Goal: Task Accomplishment & Management: Manage account settings

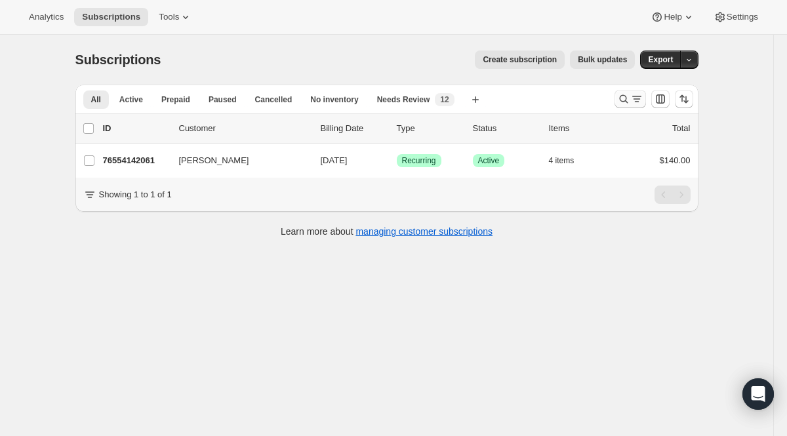
click at [636, 97] on icon "Search and filter results" at bounding box center [636, 98] width 13 height 13
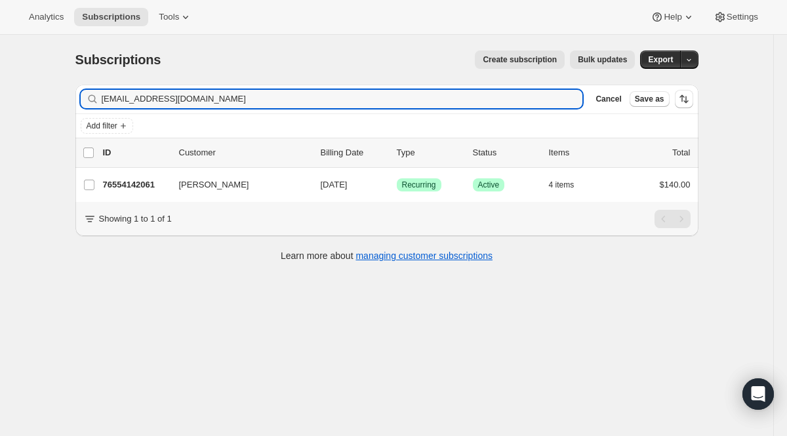
drag, startPoint x: 286, startPoint y: 98, endPoint x: 42, endPoint y: 62, distance: 246.6
click at [42, 62] on div "Subscriptions. This page is ready Subscriptions Create subscription Bulk update…" at bounding box center [386, 253] width 773 height 436
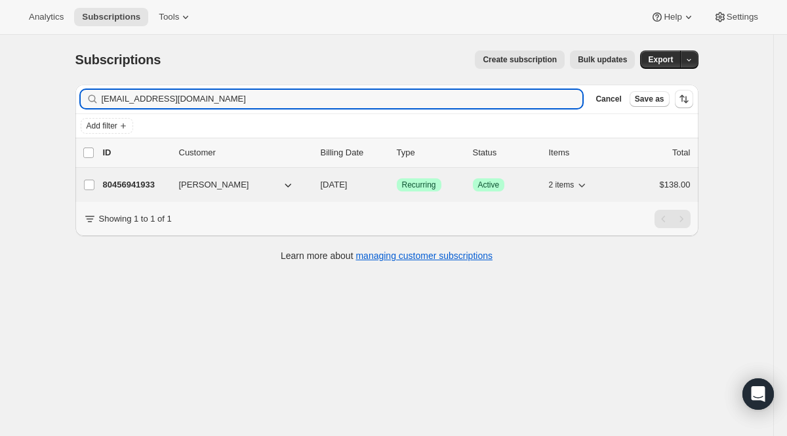
type input "[EMAIL_ADDRESS][DOMAIN_NAME]"
click at [422, 186] on span "Recurring" at bounding box center [419, 185] width 34 height 10
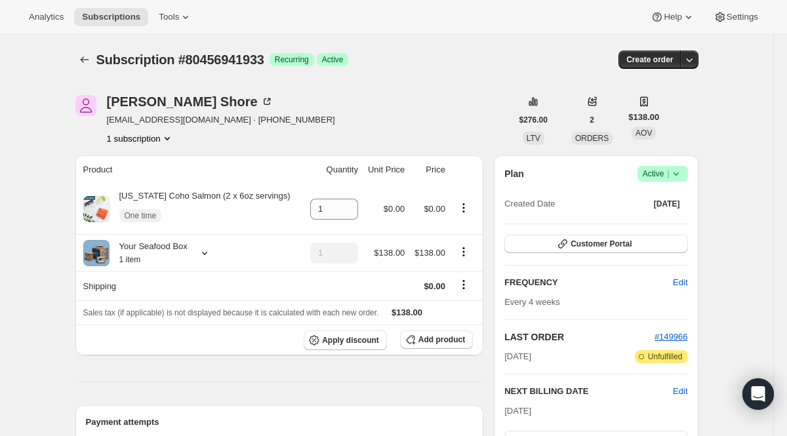
click at [649, 172] on span "Active |" at bounding box center [663, 173] width 40 height 13
click at [586, 243] on span "Customer Portal" at bounding box center [601, 244] width 61 height 10
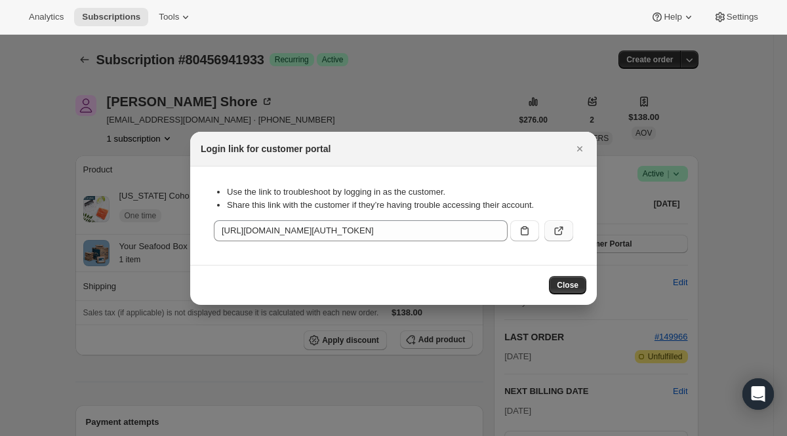
click at [565, 233] on icon ":r3a:" at bounding box center [558, 230] width 13 height 13
click at [204, 111] on div at bounding box center [393, 218] width 787 height 436
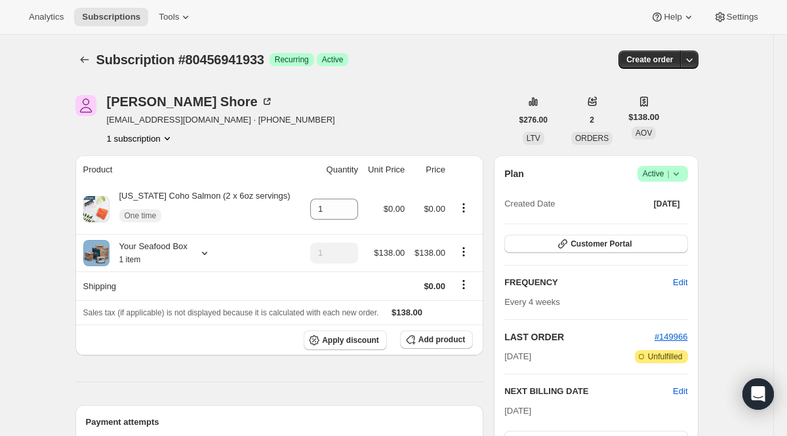
click at [93, 58] on div at bounding box center [85, 60] width 21 height 18
click at [87, 58] on icon "Subscriptions" at bounding box center [84, 59] width 13 height 13
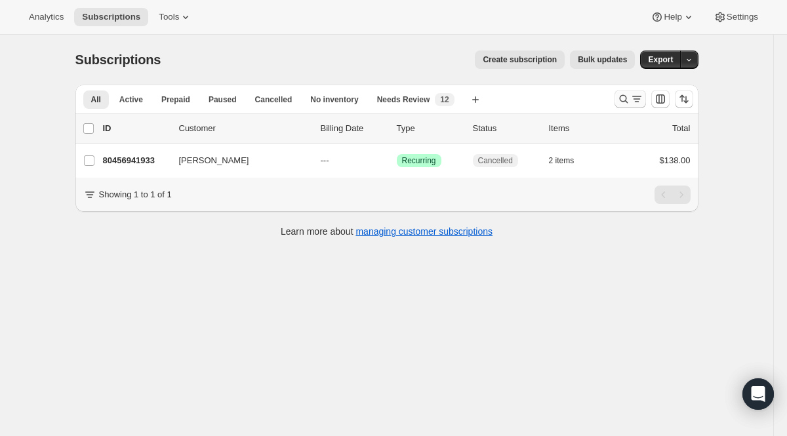
click at [628, 94] on icon "Search and filter results" at bounding box center [623, 98] width 13 height 13
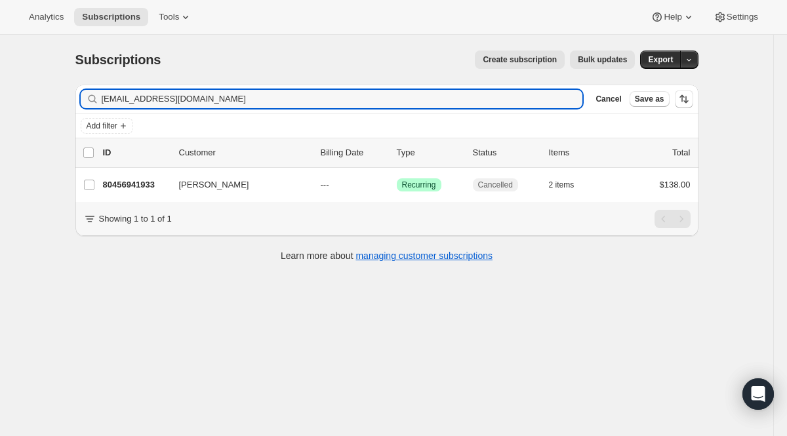
drag, startPoint x: 539, startPoint y: 98, endPoint x: 121, endPoint y: 39, distance: 421.9
click at [121, 39] on div "Subscriptions. This page is ready Subscriptions Create subscription Bulk update…" at bounding box center [387, 155] width 655 height 241
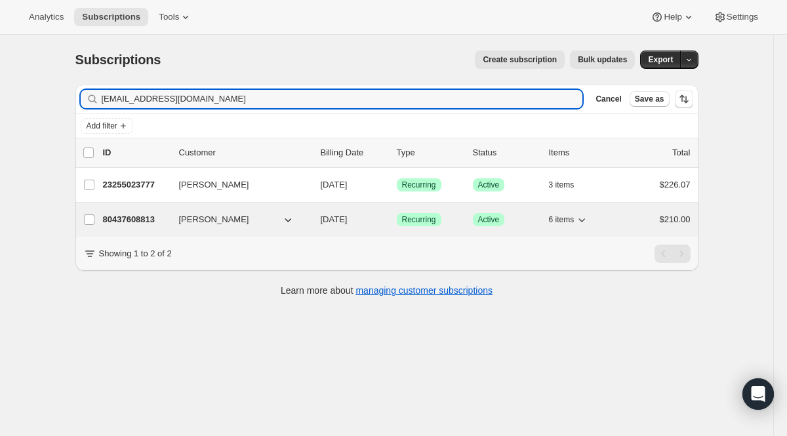
type input "[EMAIL_ADDRESS][DOMAIN_NAME]"
click at [412, 214] on span "Success Recurring" at bounding box center [419, 219] width 45 height 13
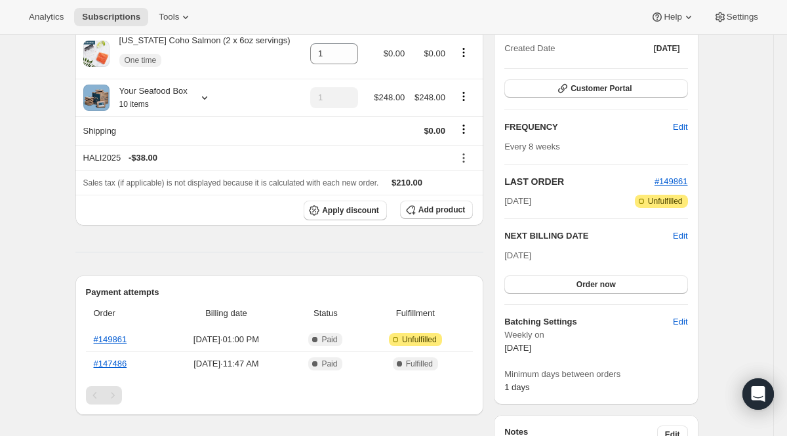
scroll to position [302, 0]
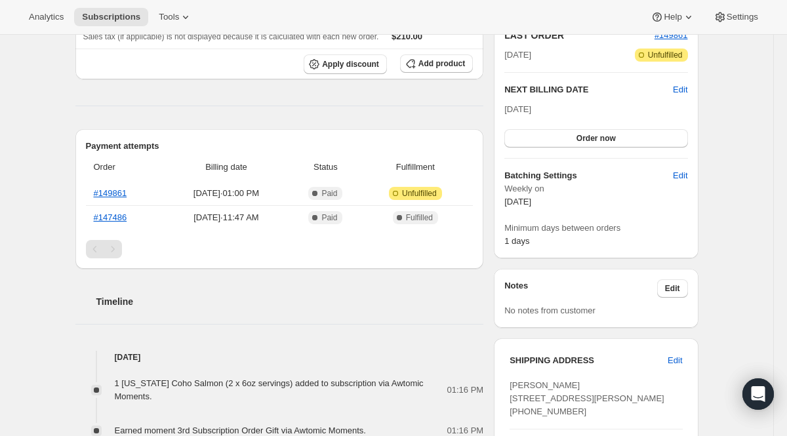
click at [274, 140] on h2 "Payment attempts" at bounding box center [280, 146] width 388 height 13
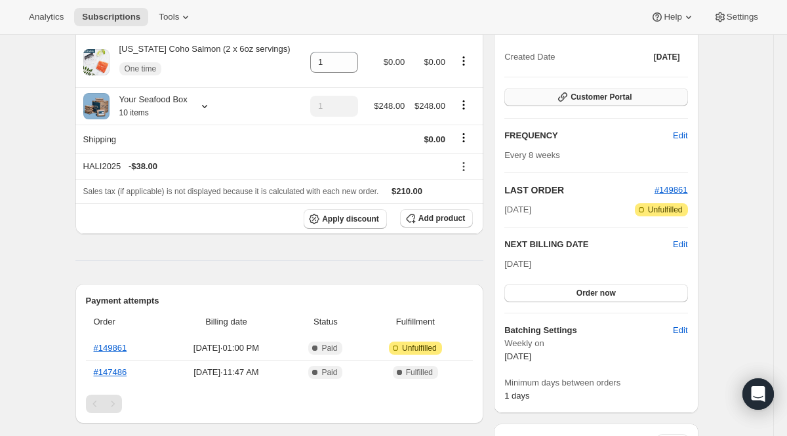
scroll to position [81, 0]
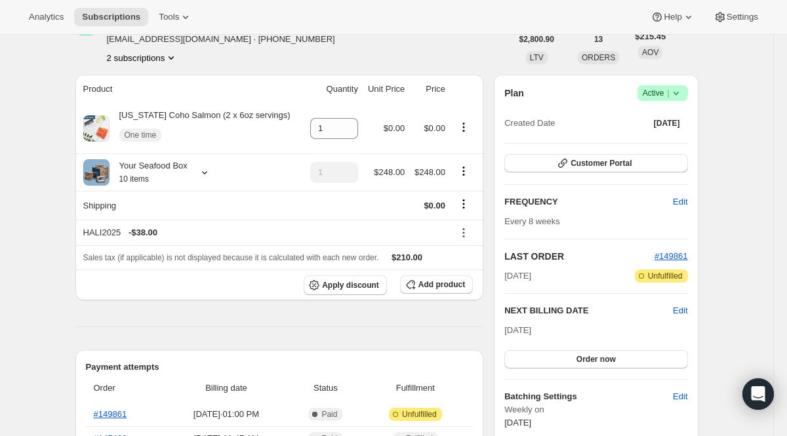
click at [659, 94] on span "Active |" at bounding box center [663, 93] width 40 height 13
click at [626, 142] on span "Cancel subscription" at bounding box center [657, 141] width 74 height 10
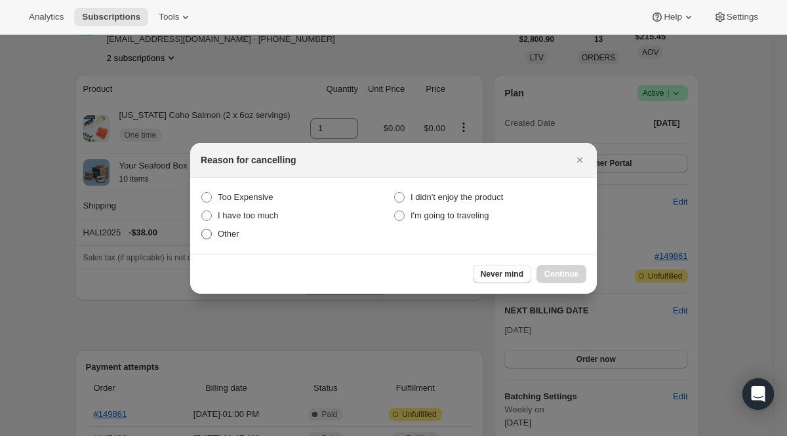
click at [232, 235] on span "Other" at bounding box center [229, 234] width 22 height 10
click at [202, 230] on input "Other" at bounding box center [201, 229] width 1 height 1
radio input "true"
click at [565, 270] on span "Continue" at bounding box center [561, 274] width 34 height 10
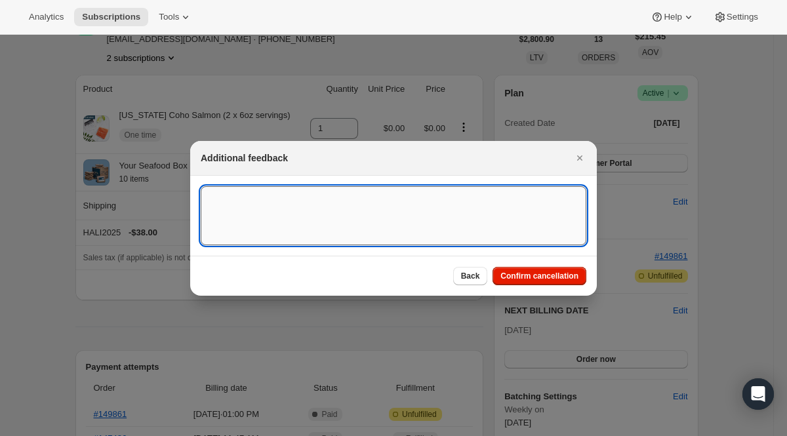
click at [390, 227] on textarea ":r7u:" at bounding box center [394, 215] width 386 height 59
type textarea "C"
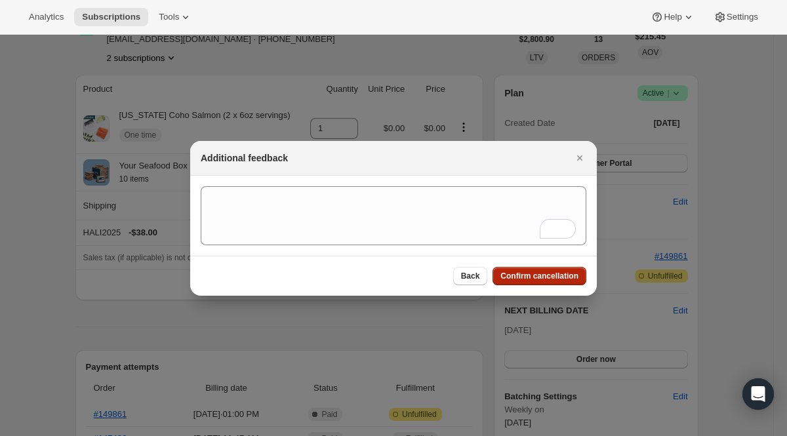
click at [532, 278] on span "Confirm cancellation" at bounding box center [539, 276] width 78 height 10
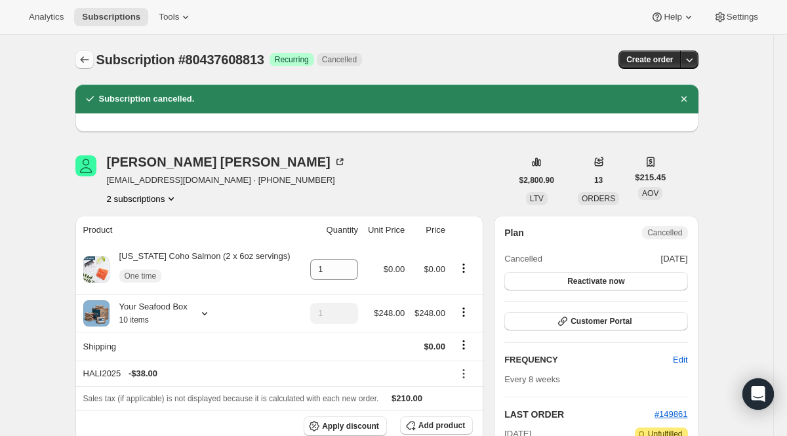
click at [85, 52] on button "Subscriptions" at bounding box center [84, 60] width 18 height 18
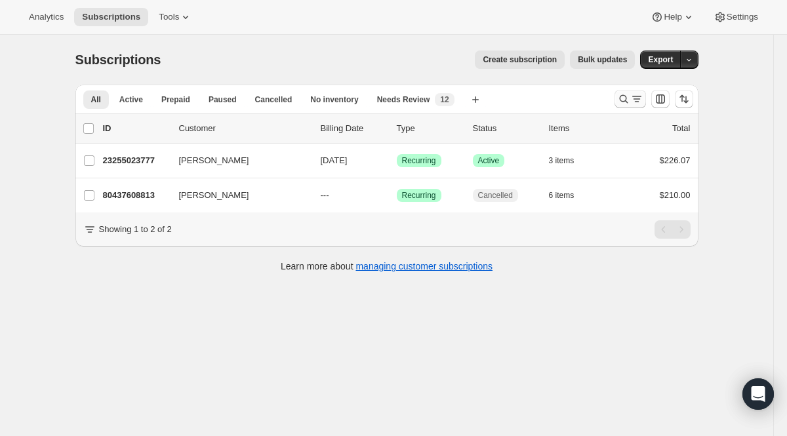
click at [639, 96] on icon "Search and filter results" at bounding box center [636, 96] width 9 height 1
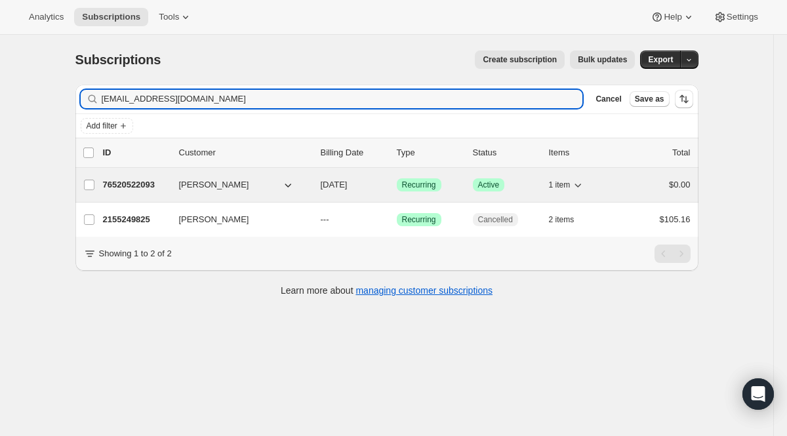
type input "[EMAIL_ADDRESS][DOMAIN_NAME]"
click at [424, 178] on div "76520522093 [PERSON_NAME] [DATE] Success Recurring Success Active 1 item $0.00" at bounding box center [397, 185] width 588 height 18
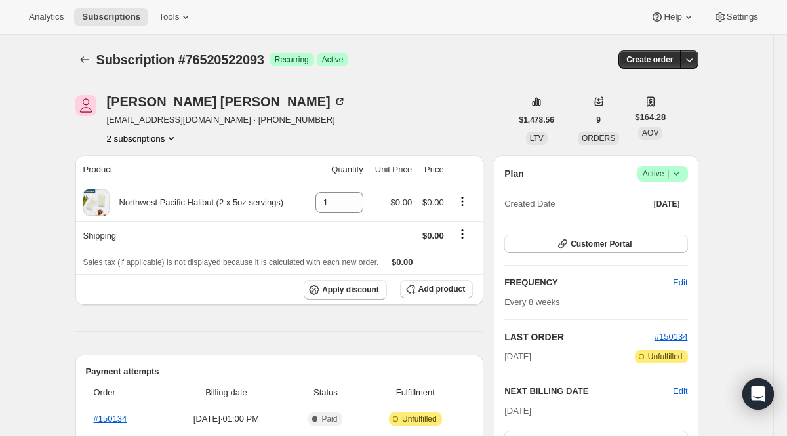
click at [88, 59] on icon "Subscriptions" at bounding box center [84, 59] width 13 height 13
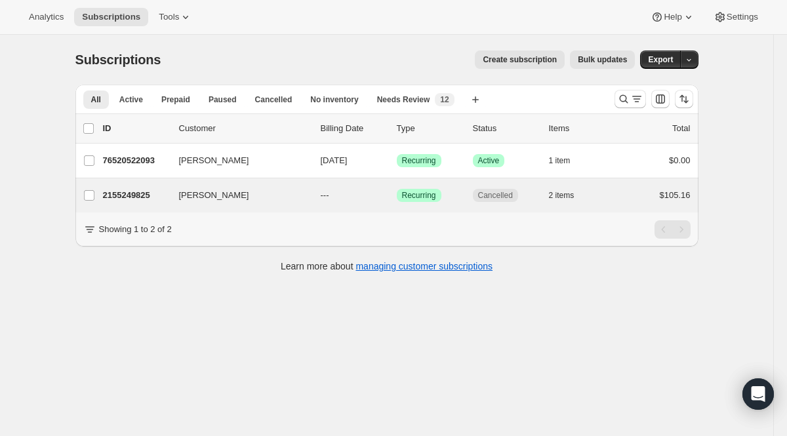
click at [369, 207] on div "[PERSON_NAME] 2155249825 [PERSON_NAME] --- Success Recurring Cancelled 2 items …" at bounding box center [386, 195] width 623 height 34
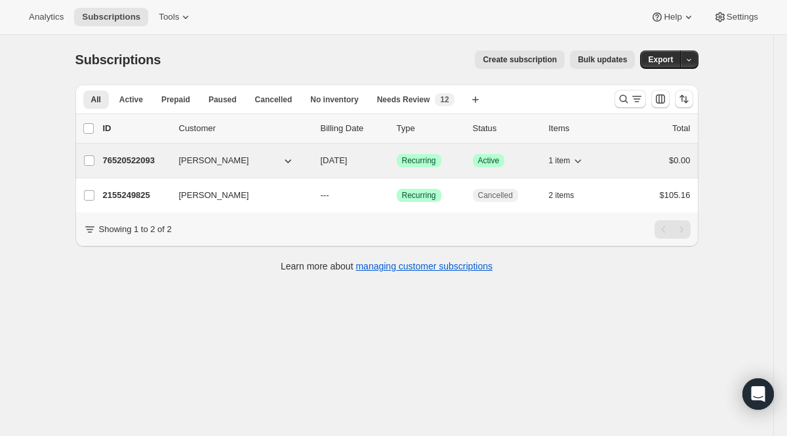
click at [405, 162] on span "Recurring" at bounding box center [419, 160] width 34 height 10
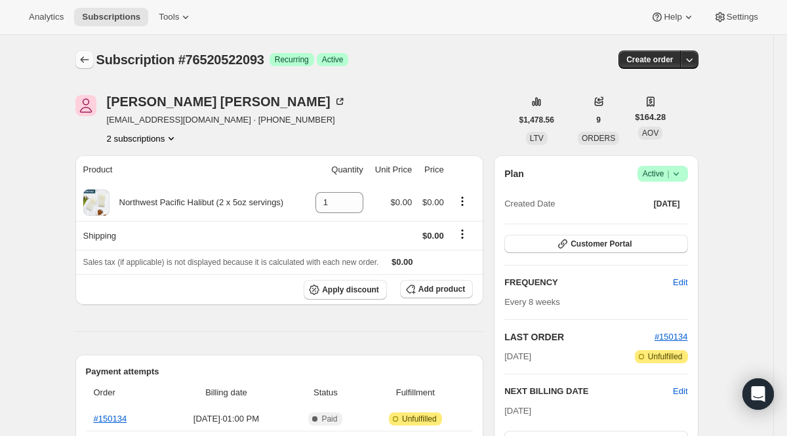
click at [82, 57] on icon "Subscriptions" at bounding box center [84, 59] width 13 height 13
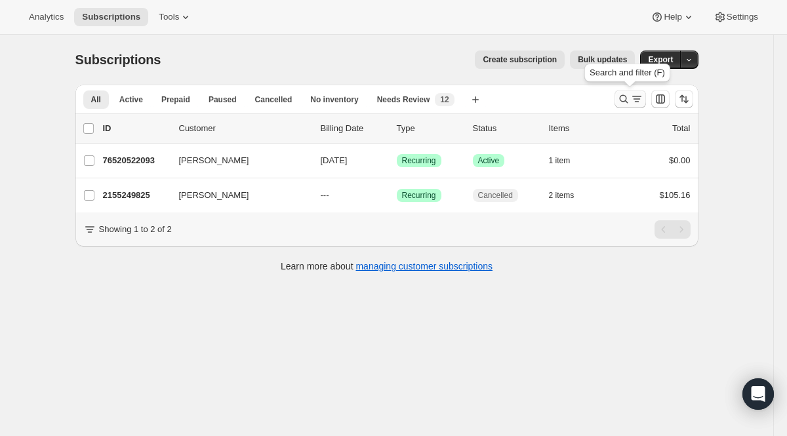
click at [629, 104] on icon "Search and filter results" at bounding box center [623, 98] width 13 height 13
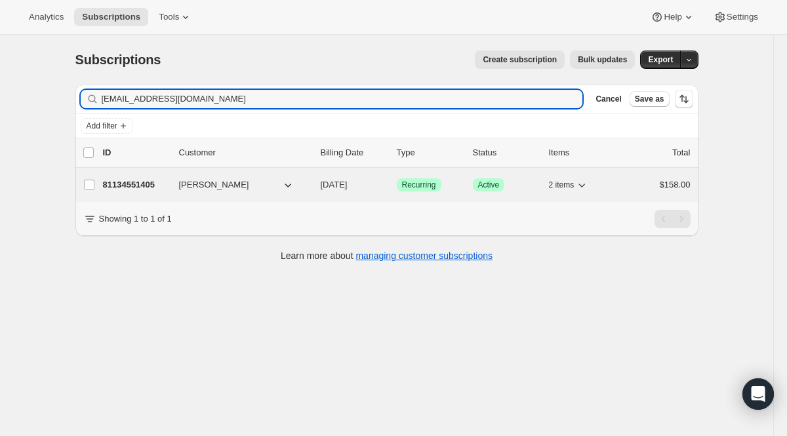
type input "[EMAIL_ADDRESS][DOMAIN_NAME]"
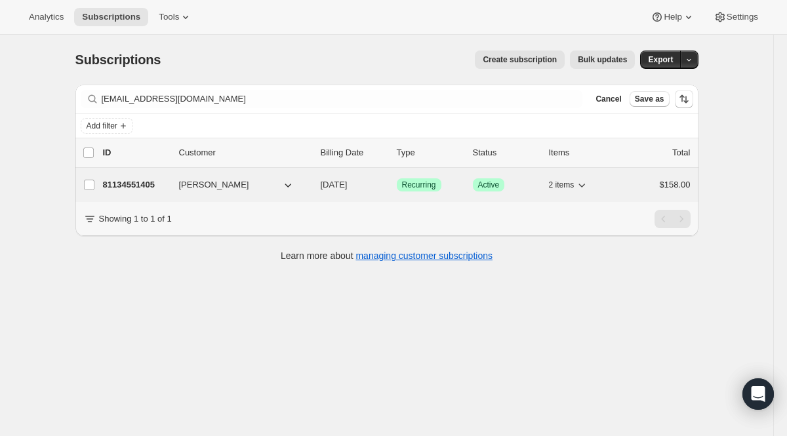
click at [411, 180] on span "Recurring" at bounding box center [419, 185] width 34 height 10
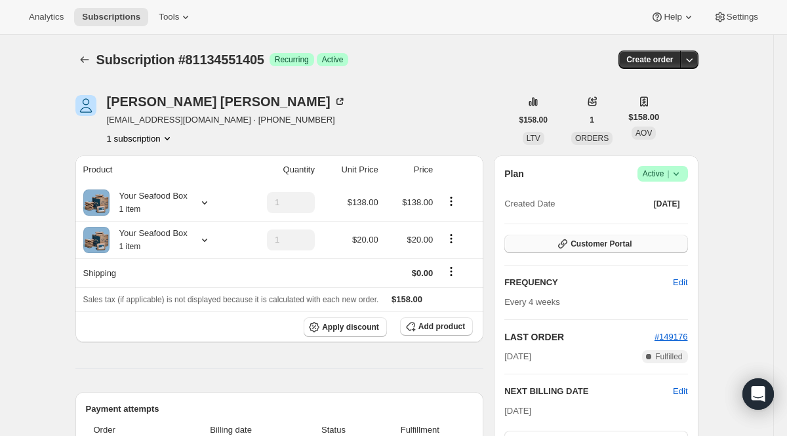
click at [579, 235] on button "Customer Portal" at bounding box center [595, 244] width 183 height 18
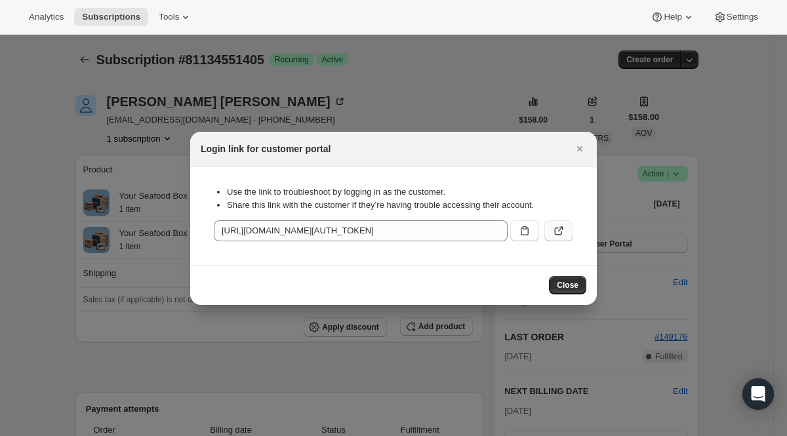
click at [562, 223] on button ":rn9:" at bounding box center [558, 230] width 29 height 21
